Goal: Find specific page/section

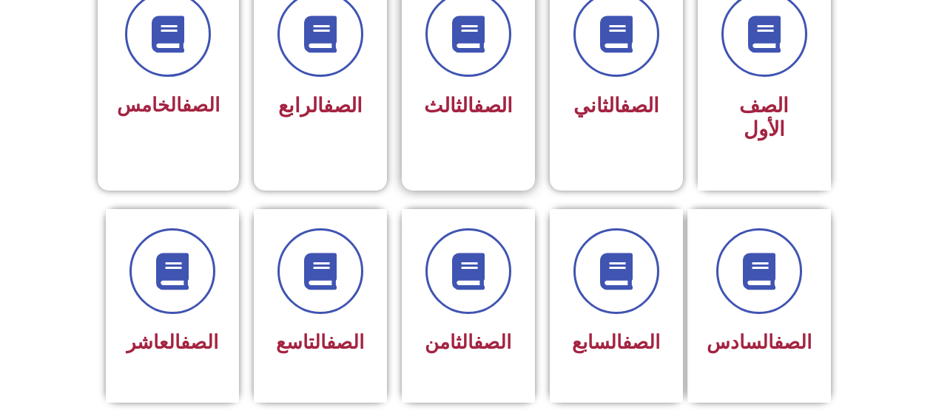
scroll to position [444, 0]
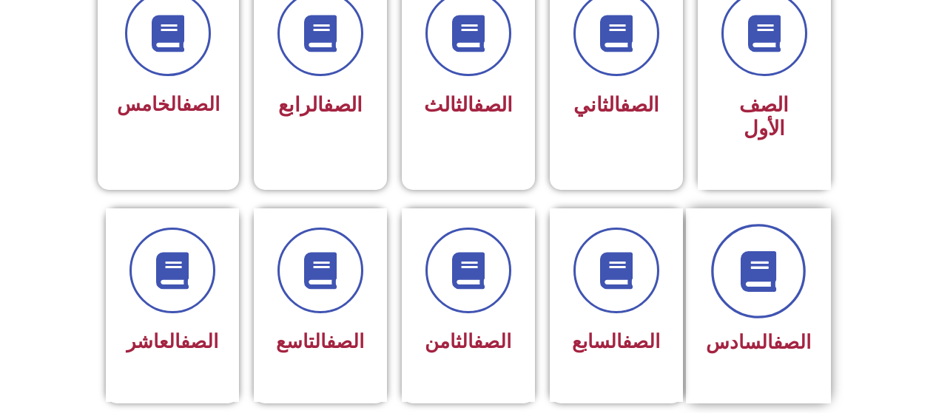
click at [776, 251] on icon at bounding box center [757, 271] width 41 height 41
click at [765, 256] on icon at bounding box center [757, 271] width 41 height 41
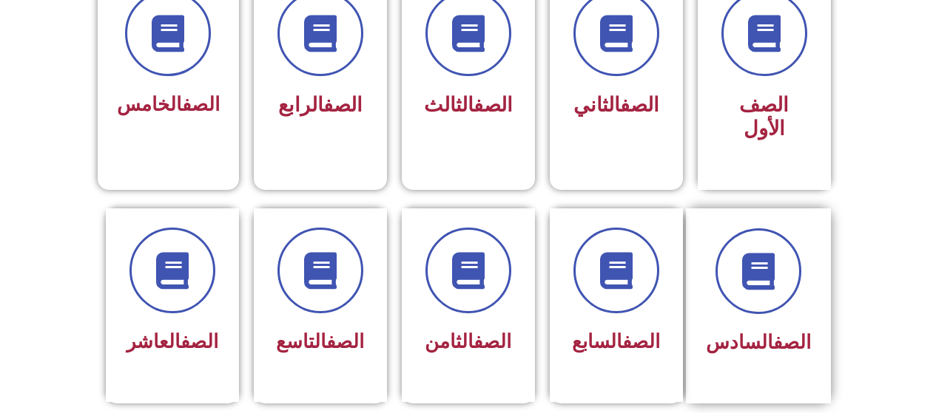
click at [748, 331] on span "الصف السادس" at bounding box center [758, 342] width 105 height 22
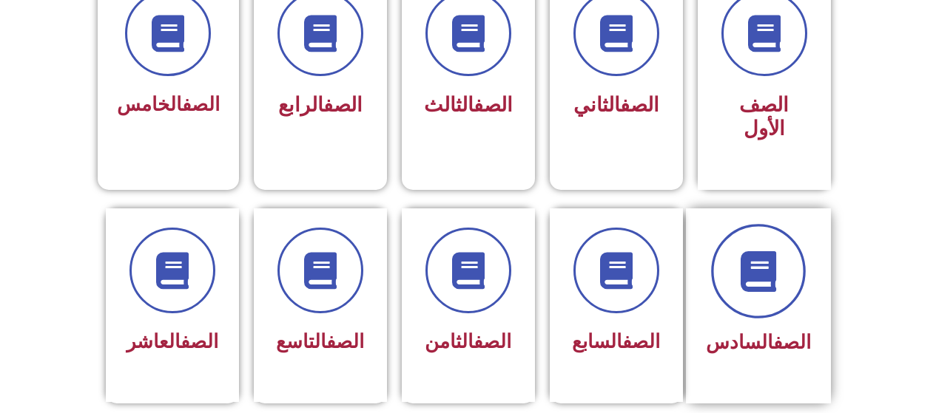
click at [760, 275] on span at bounding box center [758, 271] width 95 height 95
click at [746, 268] on span at bounding box center [758, 271] width 95 height 95
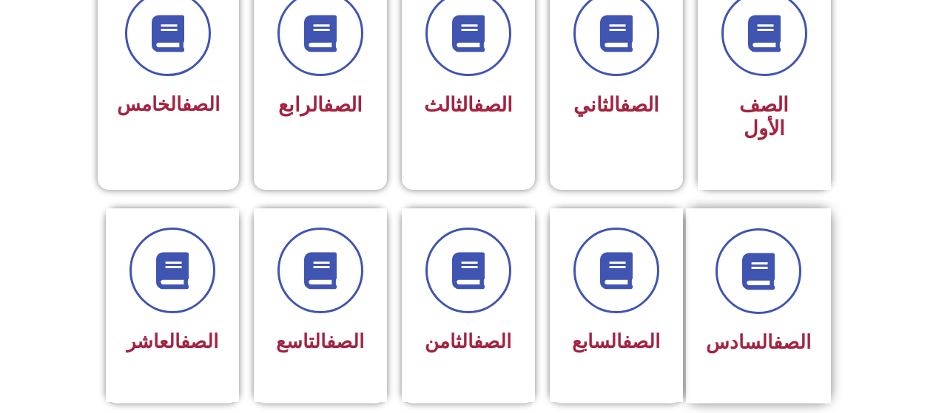
click at [773, 331] on link "الصف" at bounding box center [792, 342] width 38 height 22
click at [760, 331] on span "الصف السادس" at bounding box center [758, 342] width 105 height 22
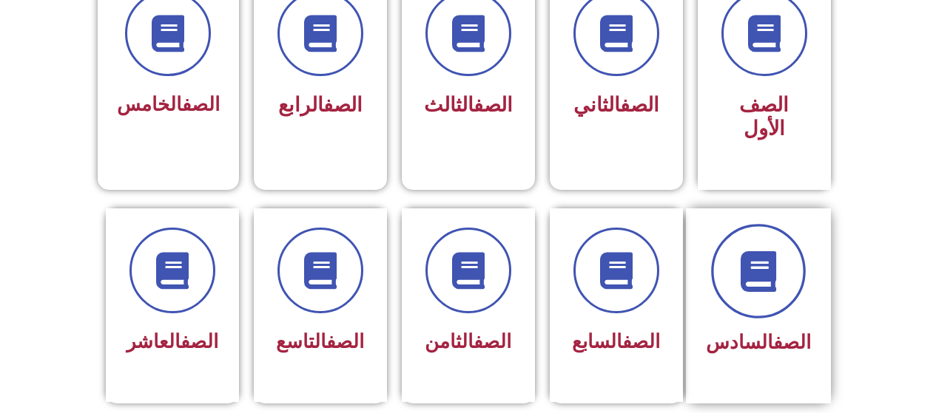
click at [757, 251] on icon at bounding box center [757, 271] width 41 height 41
click at [745, 263] on icon at bounding box center [757, 271] width 41 height 41
click at [746, 263] on icon at bounding box center [757, 271] width 41 height 41
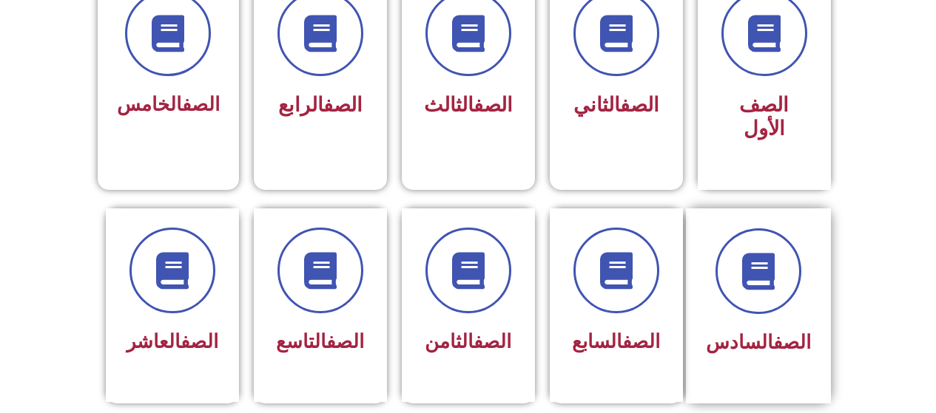
click at [765, 331] on span "الصف السادس" at bounding box center [758, 342] width 105 height 22
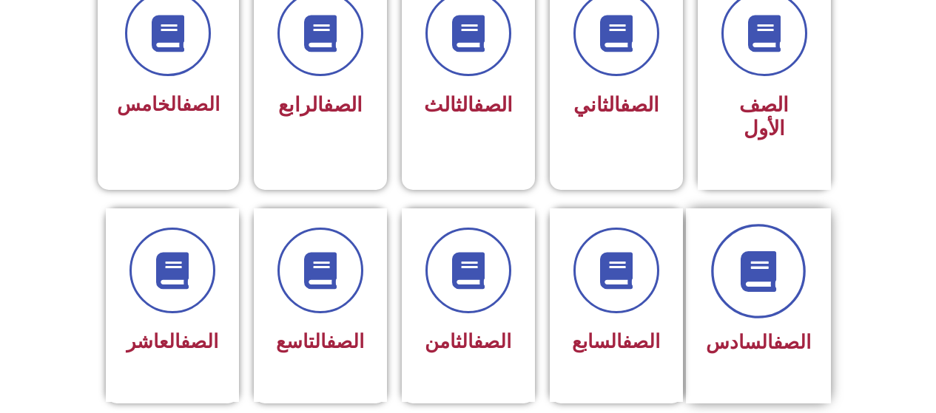
click at [778, 263] on icon at bounding box center [757, 271] width 41 height 41
